Goal: Transaction & Acquisition: Purchase product/service

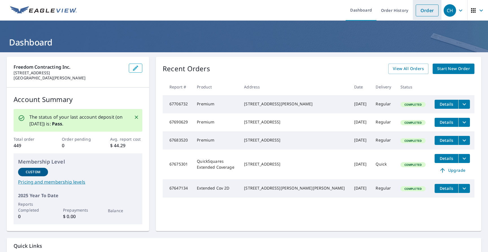
click at [425, 9] on link "Order" at bounding box center [426, 11] width 23 height 12
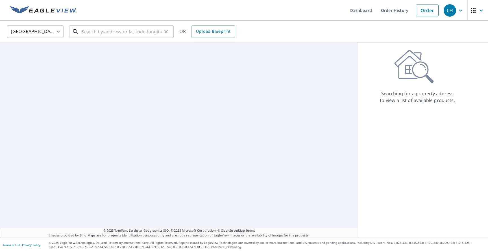
click at [135, 32] on input "text" at bounding box center [122, 32] width 80 height 16
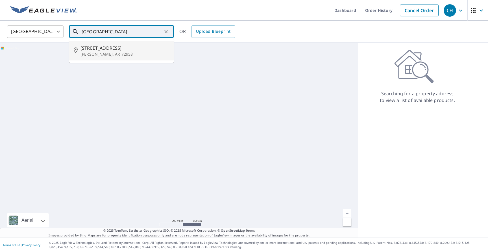
click at [124, 49] on span "[STREET_ADDRESS]" at bounding box center [124, 48] width 89 height 7
type input "[STREET_ADDRESS][PERSON_NAME]"
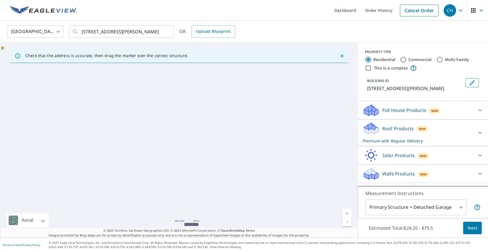
click at [405, 129] on p "Roof Products" at bounding box center [397, 128] width 31 height 7
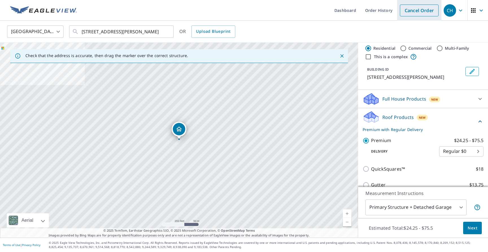
scroll to position [23, 0]
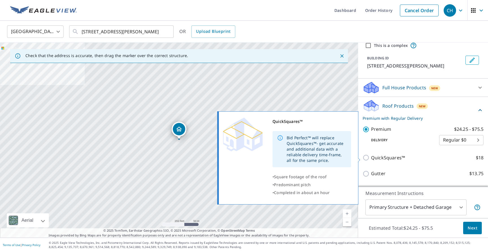
click at [390, 157] on p "QuickSquares™" at bounding box center [388, 157] width 34 height 7
click at [371, 157] on input "QuickSquares™ $18" at bounding box center [366, 157] width 8 height 7
checkbox input "true"
checkbox input "false"
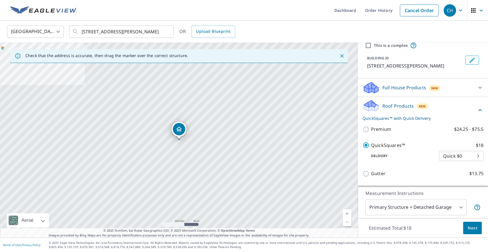
click at [348, 213] on link "Current Level 17, Zoom In" at bounding box center [346, 213] width 8 height 8
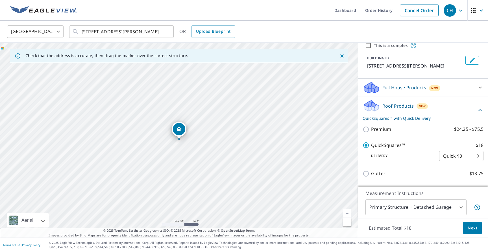
click at [348, 213] on link "Current Level 17, Zoom In" at bounding box center [346, 213] width 8 height 8
click at [348, 213] on link "Current Level 18.165330625092043, Zoom In Disabled" at bounding box center [346, 213] width 8 height 8
click at [348, 213] on link "Current Level 20, Zoom In Disabled" at bounding box center [346, 213] width 8 height 8
click at [473, 193] on p "Measurement Instructions" at bounding box center [422, 193] width 115 height 7
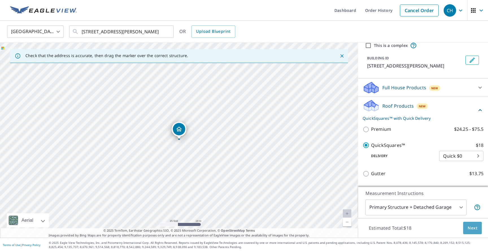
click at [472, 228] on span "Next" at bounding box center [472, 227] width 10 height 7
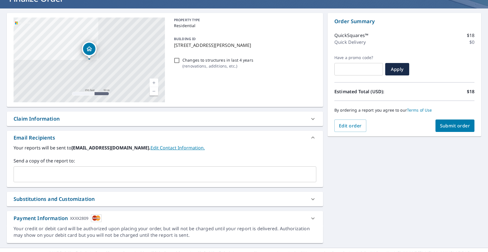
scroll to position [54, 0]
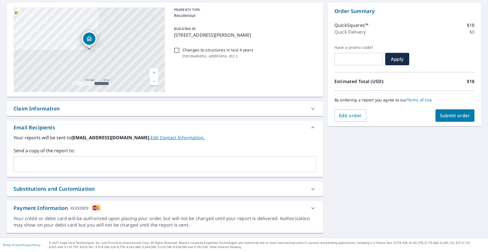
click at [111, 166] on input "text" at bounding box center [160, 164] width 289 height 11
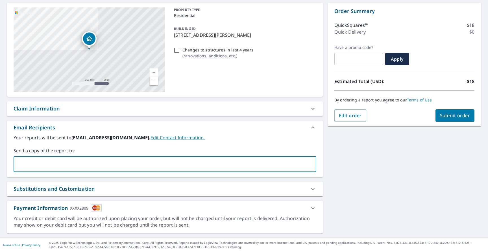
type input "[PERSON_NAME][EMAIL_ADDRESS][DOMAIN_NAME]"
click at [451, 115] on span "Submit order" at bounding box center [455, 115] width 30 height 6
checkbox input "true"
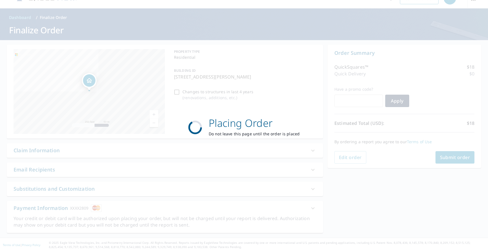
scroll to position [12, 0]
